Goal: Information Seeking & Learning: Check status

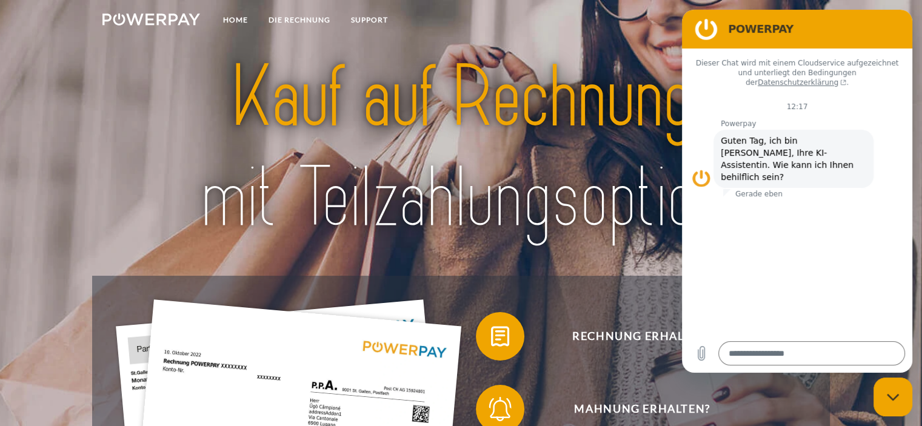
click at [888, 394] on icon "Messaging-Fenster schließen" at bounding box center [893, 398] width 13 height 8
type textarea "*"
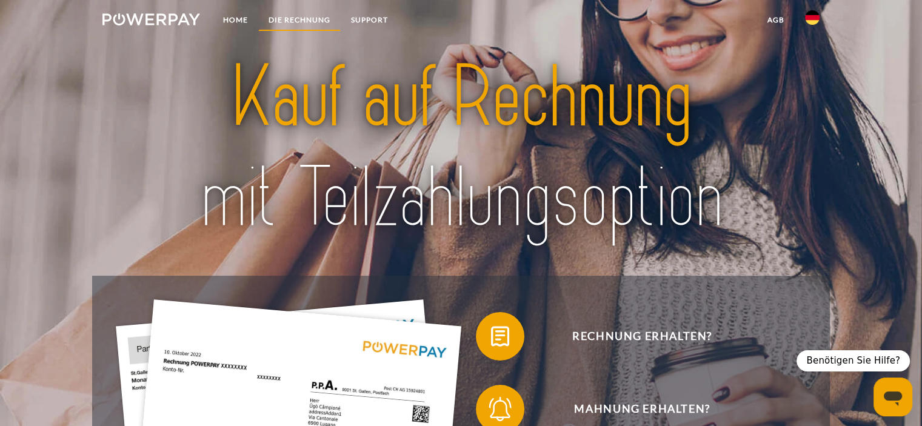
click at [306, 16] on link "DIE RECHNUNG" at bounding box center [299, 20] width 82 height 22
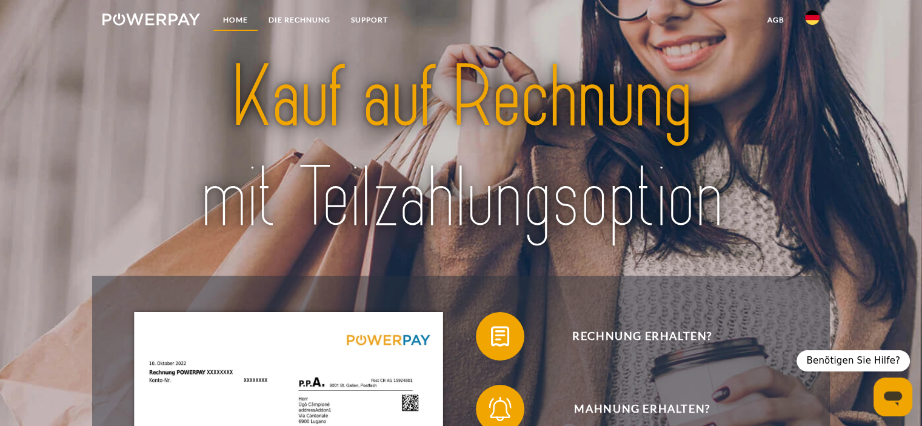
click at [237, 19] on link "Home" at bounding box center [235, 20] width 45 height 22
click at [282, 21] on link "DIE RECHNUNG" at bounding box center [299, 20] width 82 height 22
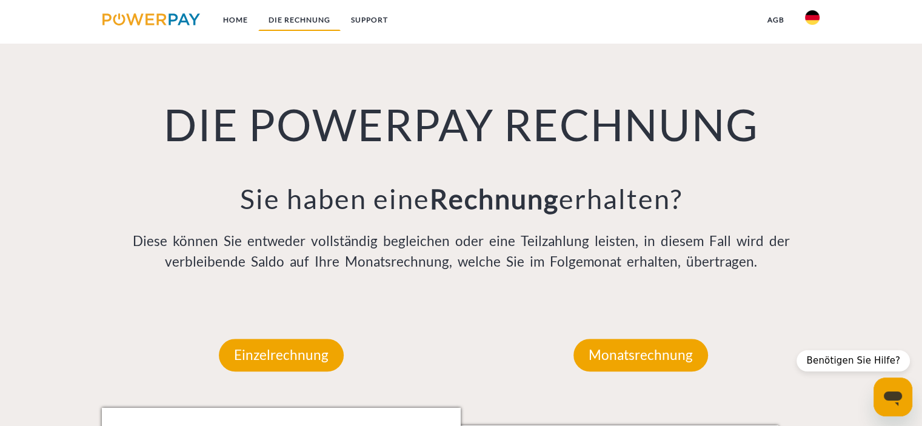
scroll to position [845, 0]
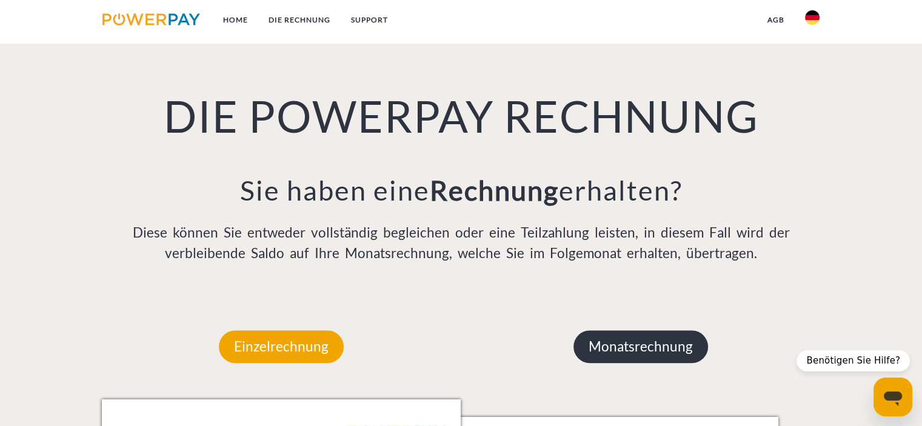
click at [642, 340] on p "Monatsrechnung" at bounding box center [641, 347] width 135 height 33
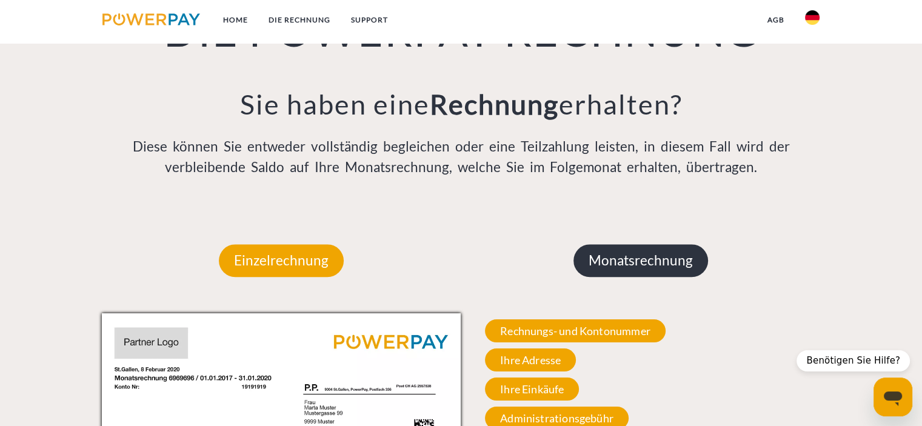
scroll to position [1088, 0]
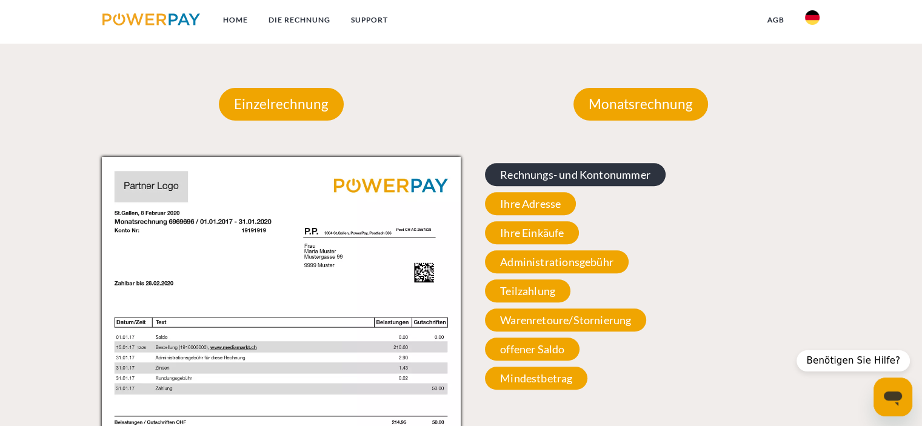
click at [590, 176] on span "Rechnungs- und Kontonummer" at bounding box center [575, 174] width 181 height 23
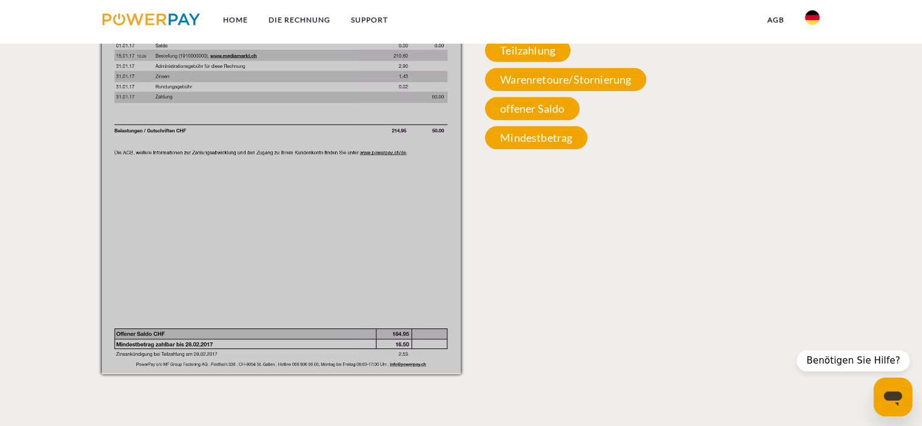
scroll to position [1391, 0]
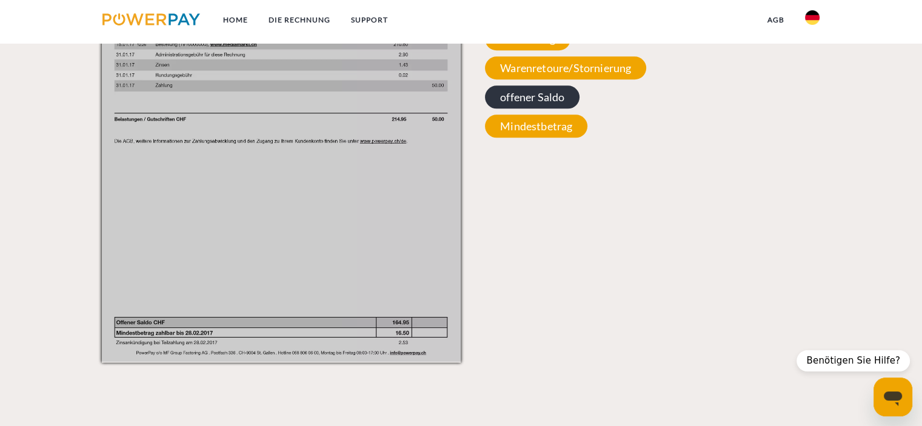
click at [543, 100] on span "offener Saldo" at bounding box center [532, 97] width 95 height 23
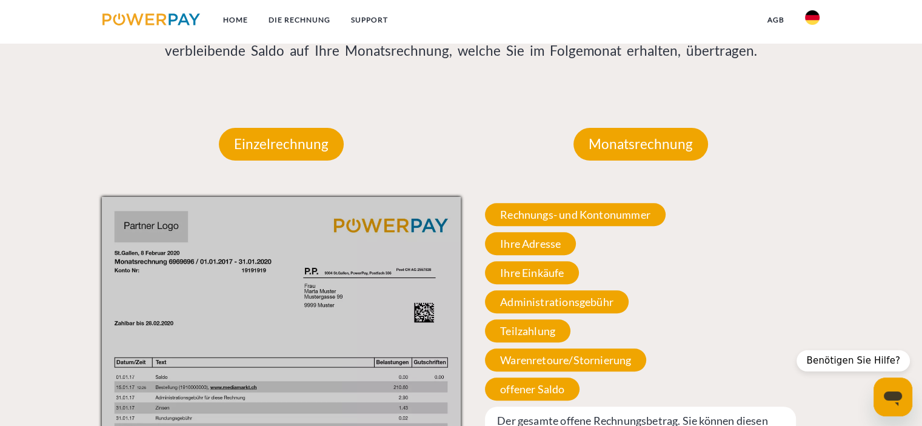
scroll to position [1027, 0]
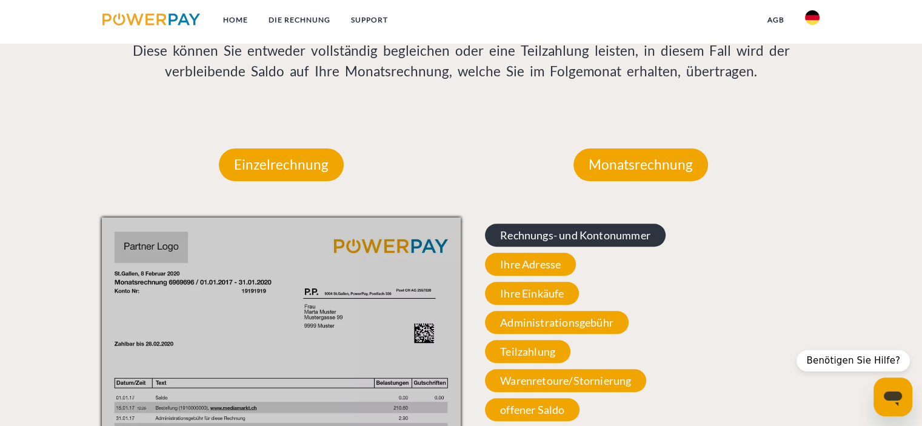
click at [608, 237] on span "Rechnungs- und Kontonummer" at bounding box center [575, 235] width 181 height 23
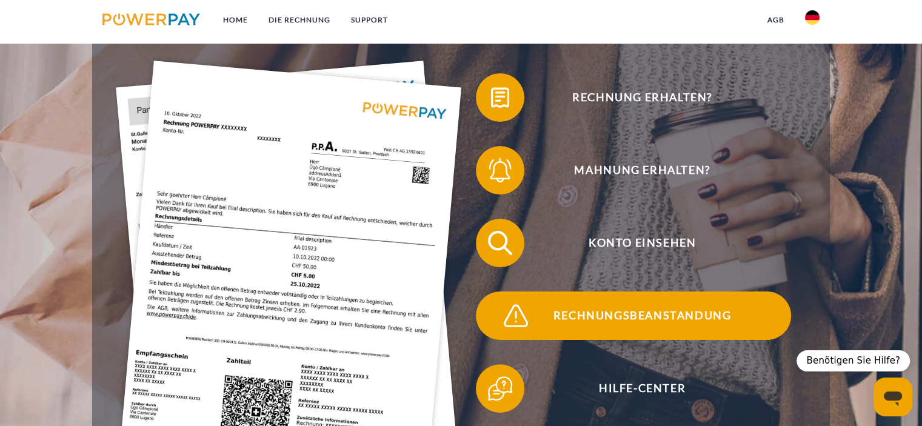
scroll to position [0, 0]
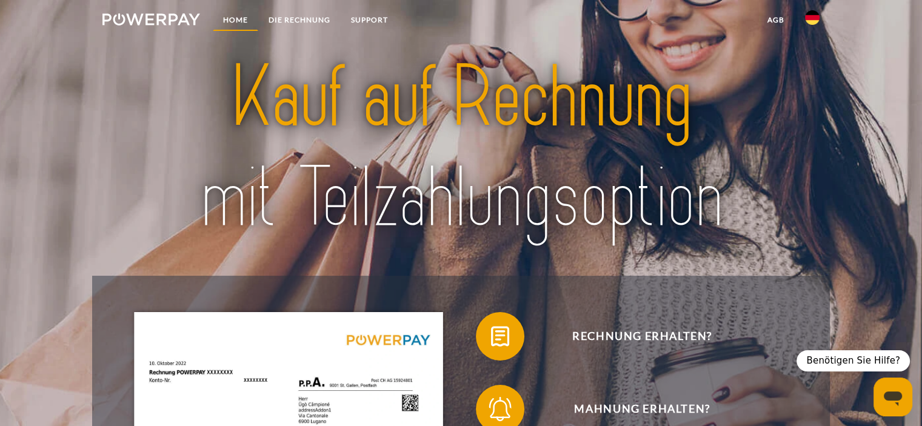
click at [233, 19] on link "Home" at bounding box center [235, 20] width 45 height 22
click at [163, 21] on img at bounding box center [151, 19] width 98 height 12
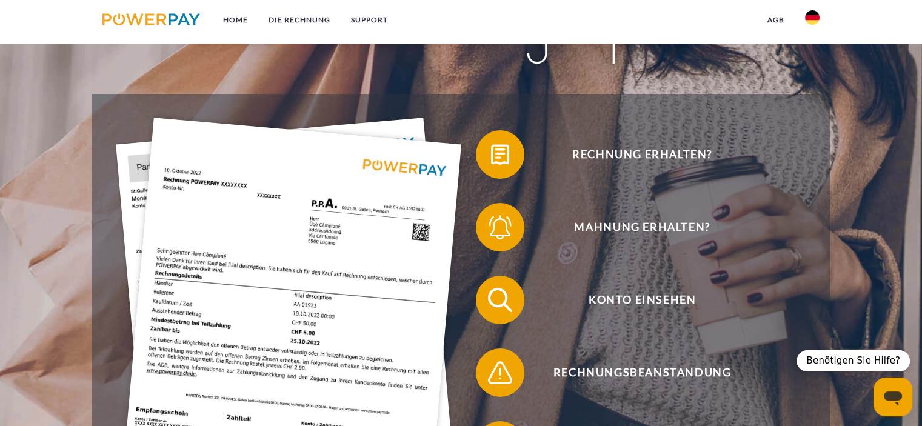
scroll to position [303, 0]
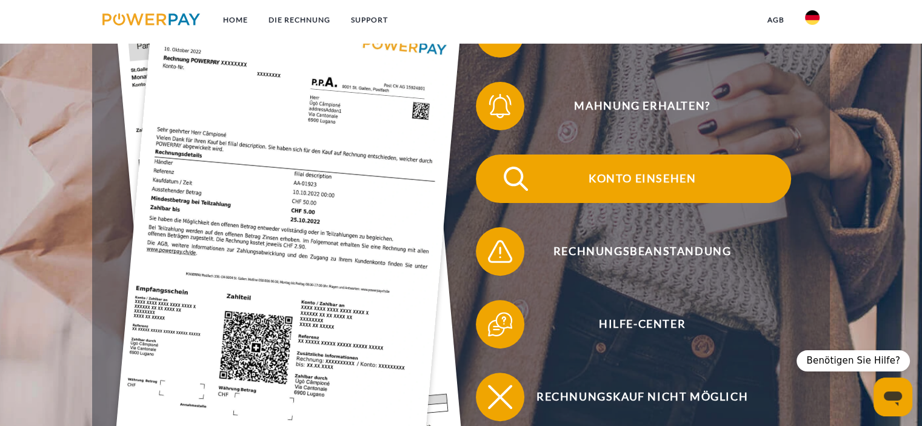
click at [660, 178] on span "Konto einsehen" at bounding box center [642, 179] width 297 height 49
